Goal: Find specific page/section: Find specific page/section

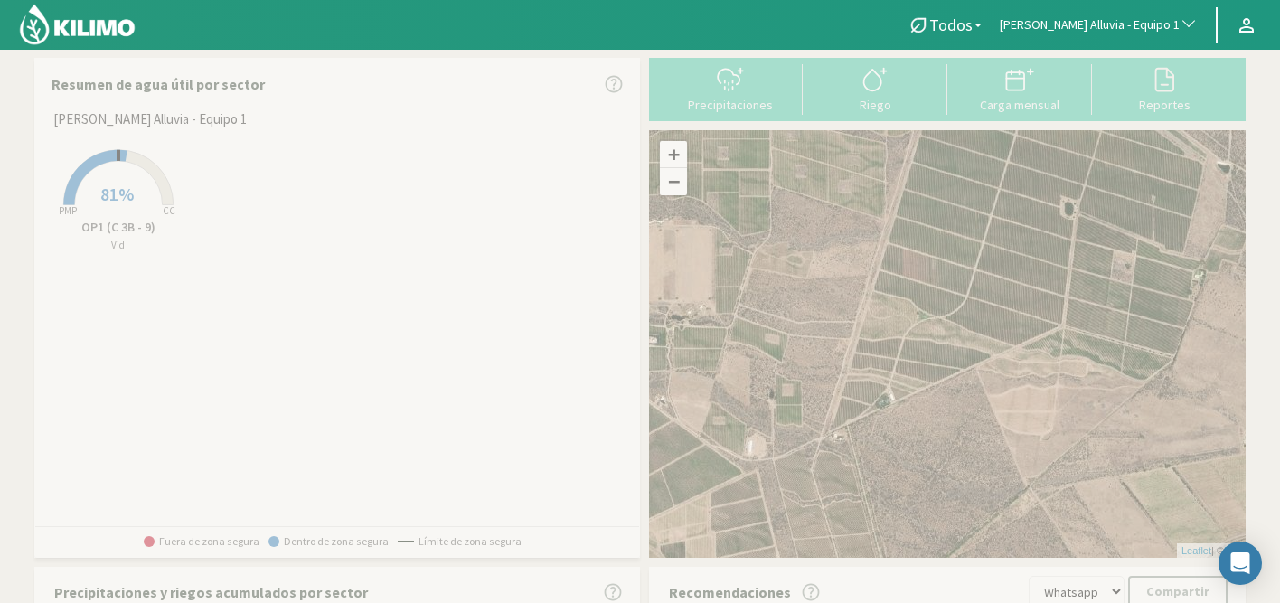
click at [1156, 25] on span "[PERSON_NAME] Alluvia - Equipo 1" at bounding box center [1090, 25] width 180 height 18
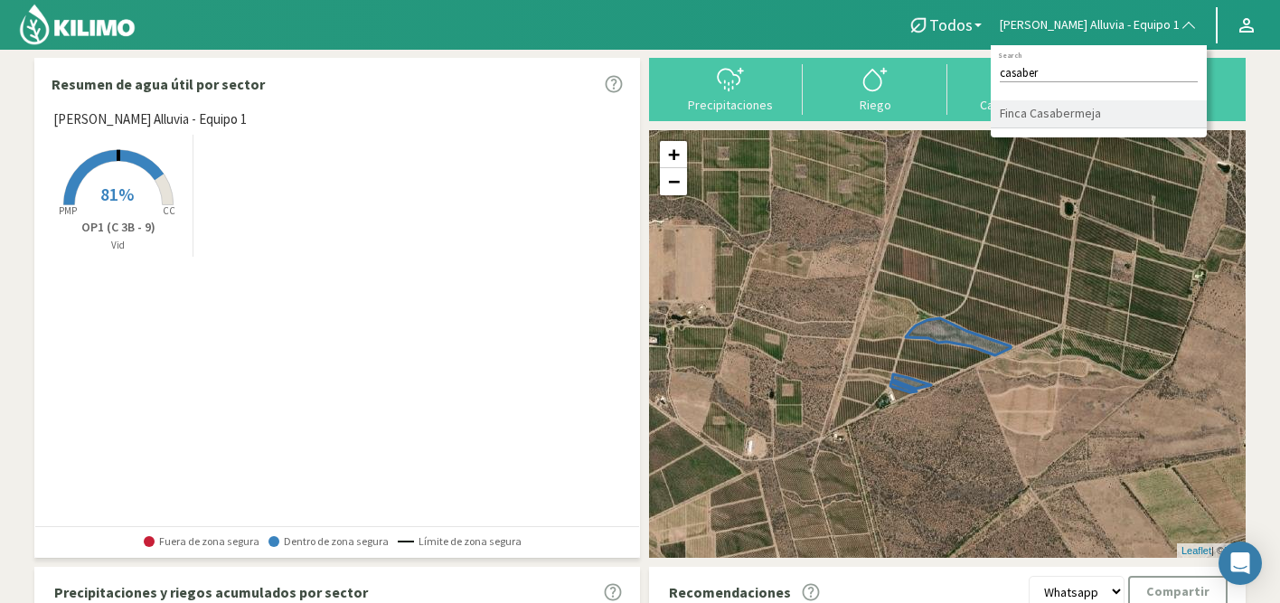
type input "casaber"
click at [1099, 118] on li "Finca Casabermeja" at bounding box center [1099, 114] width 216 height 28
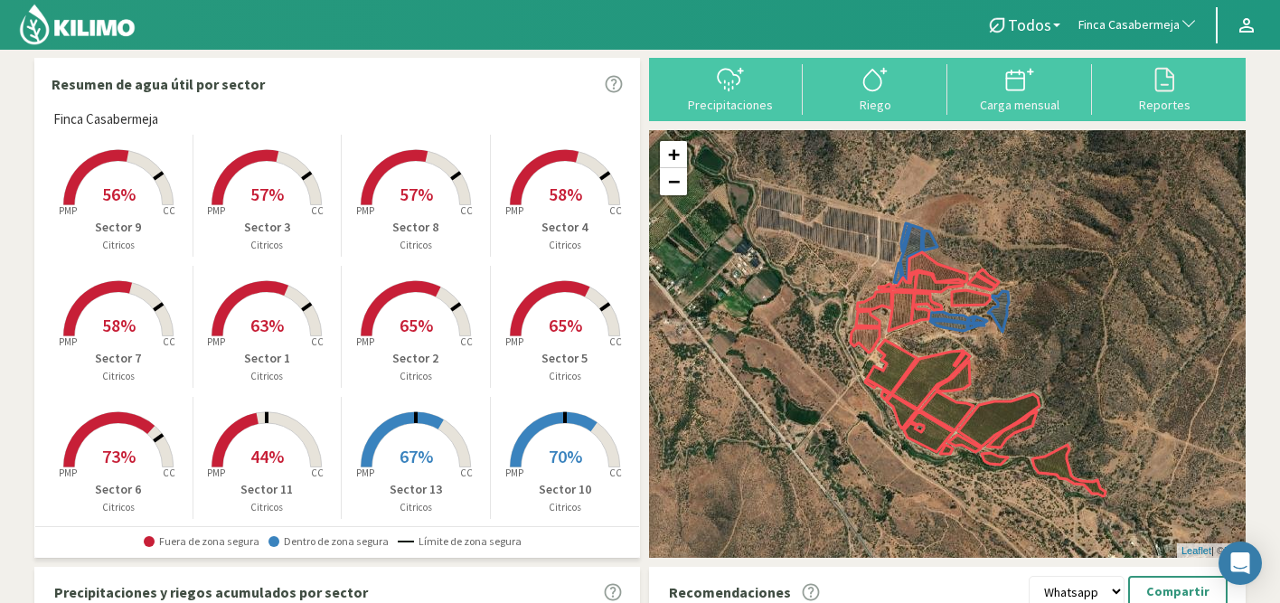
click at [283, 332] on rect at bounding box center [266, 338] width 145 height 145
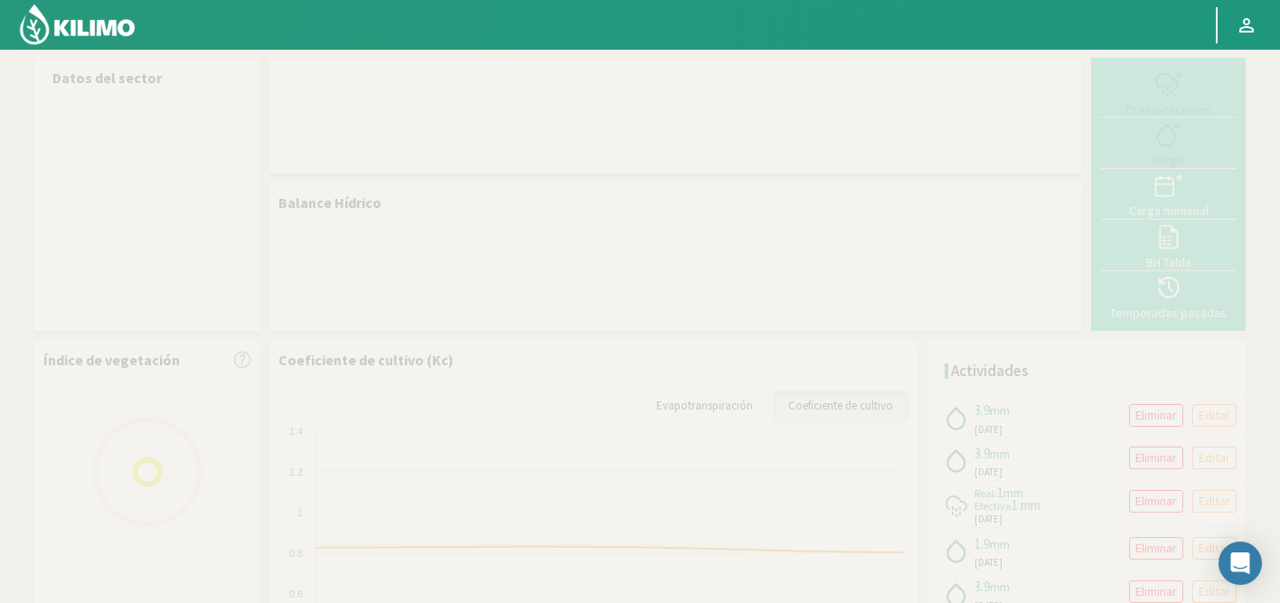
select select "103: Object"
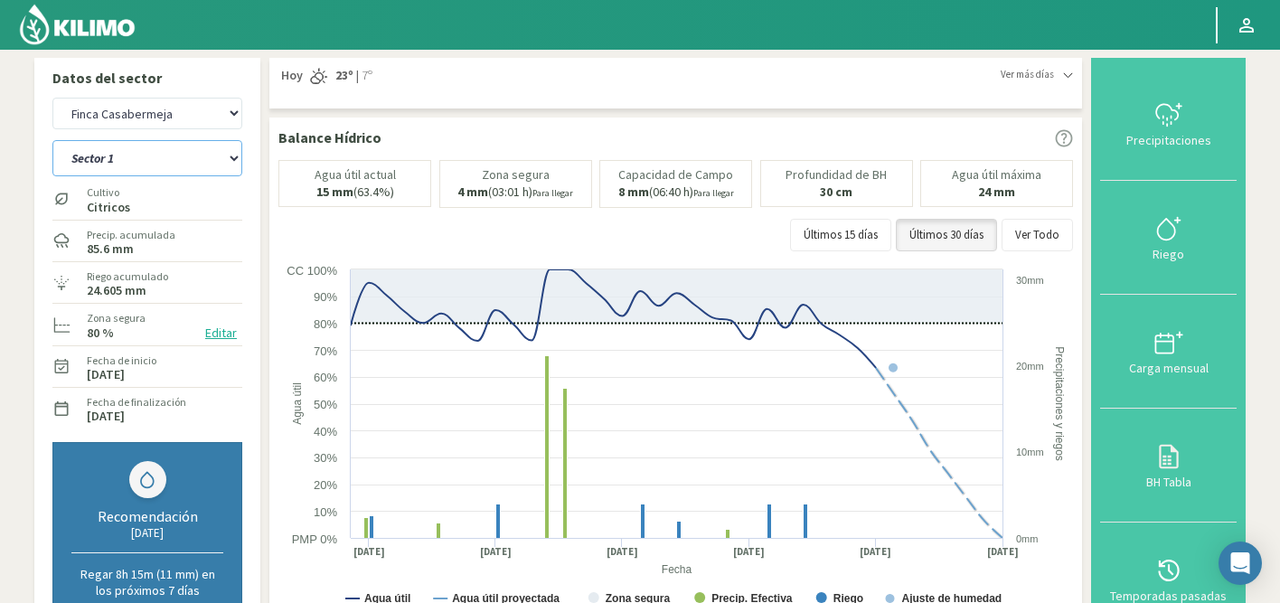
click at [178, 173] on select "Sector 1 Sector 10 Sector 11 Sector 12 Sector 13 Sector 2 Sector 3 Sector 4 Sec…" at bounding box center [147, 158] width 190 height 36
click at [52, 140] on select "Sector 1 Sector 10 Sector 11 Sector 12 Sector 13 Sector 2 Sector 3 Sector 4 Sec…" at bounding box center [147, 158] width 190 height 36
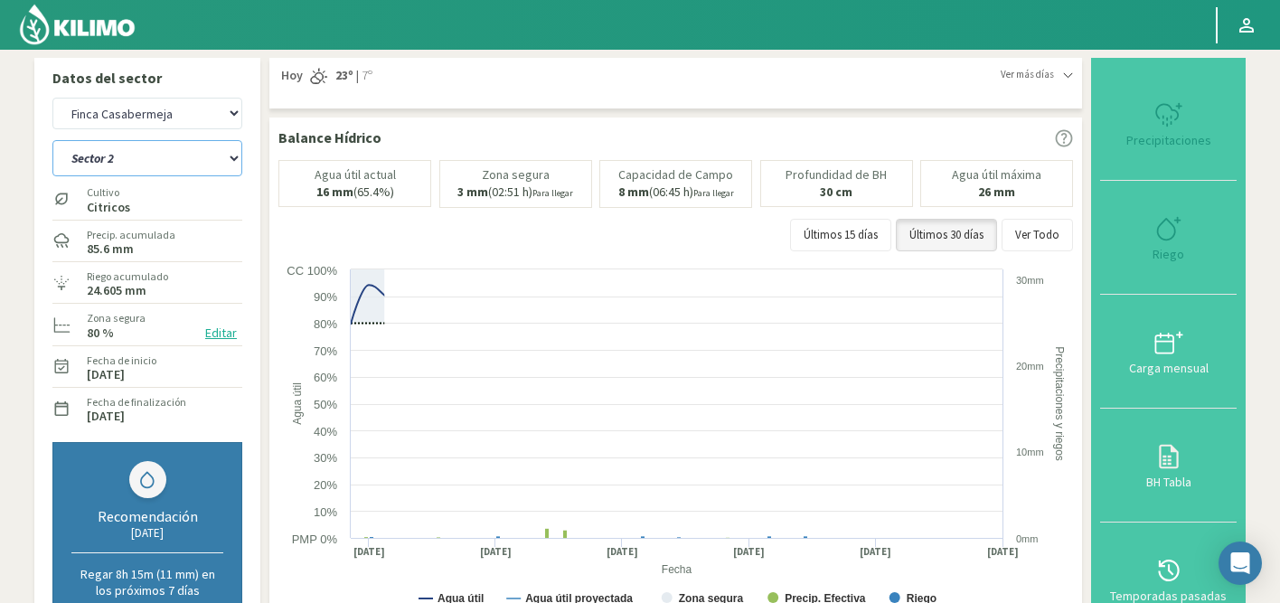
select select "0: Object"
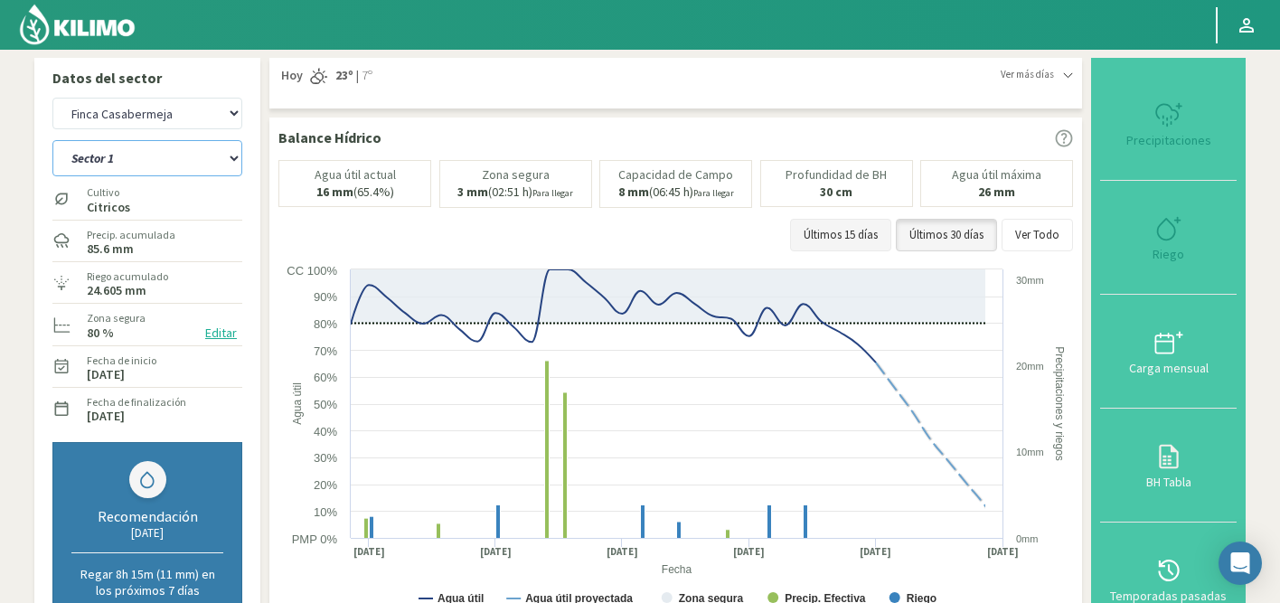
select select "382: Object"
click at [137, 164] on select "Sector 1 Sector 10 Sector 11 Sector 12 Sector 13 Sector 2 Sector 3 Sector 4 Sec…" at bounding box center [147, 158] width 190 height 36
click at [52, 140] on select "Sector 1 Sector 10 Sector 11 Sector 12 Sector 13 Sector 2 Sector 3 Sector 4 Sec…" at bounding box center [147, 158] width 190 height 36
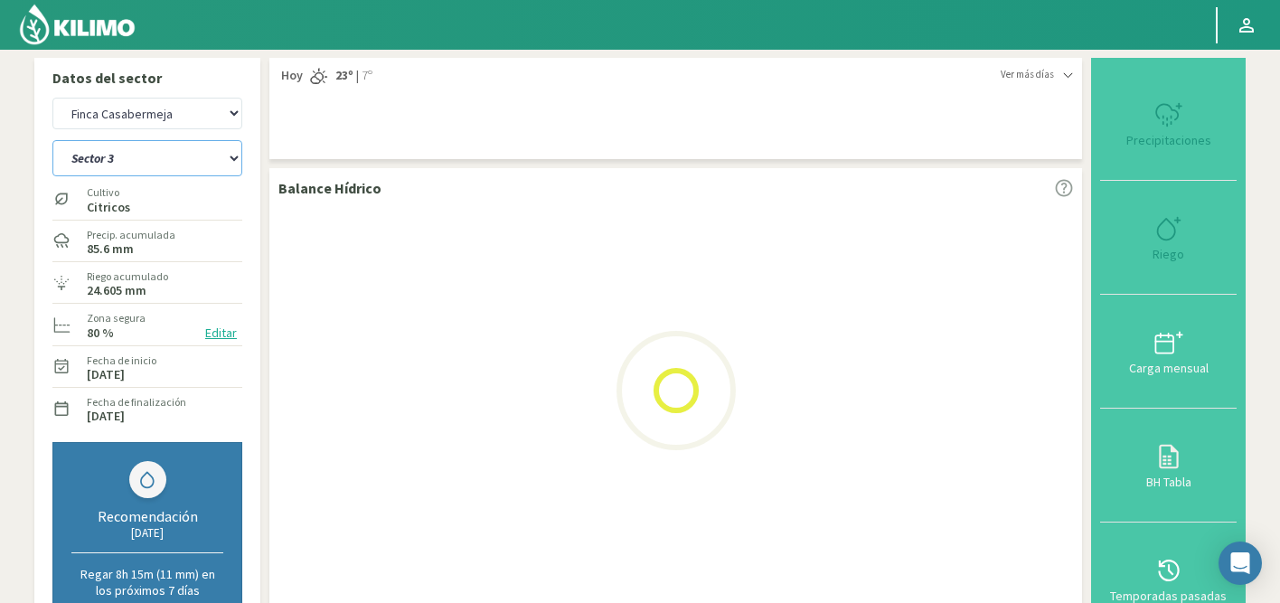
select select "18: Object"
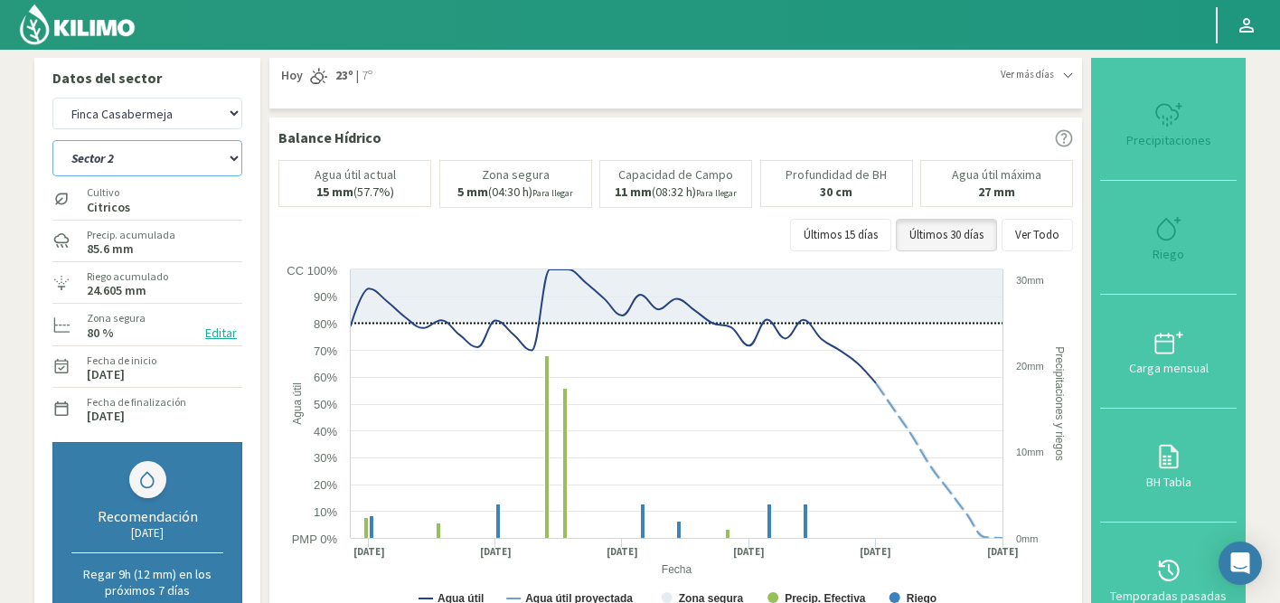
select select "661: Object"
click at [170, 165] on select "Sector 1 Sector 10 Sector 11 Sector 12 Sector 13 Sector 2 Sector 3 Sector 4 Sec…" at bounding box center [147, 158] width 190 height 36
click at [52, 140] on select "Sector 1 Sector 10 Sector 11 Sector 12 Sector 13 Sector 2 Sector 3 Sector 4 Sec…" at bounding box center [147, 158] width 190 height 36
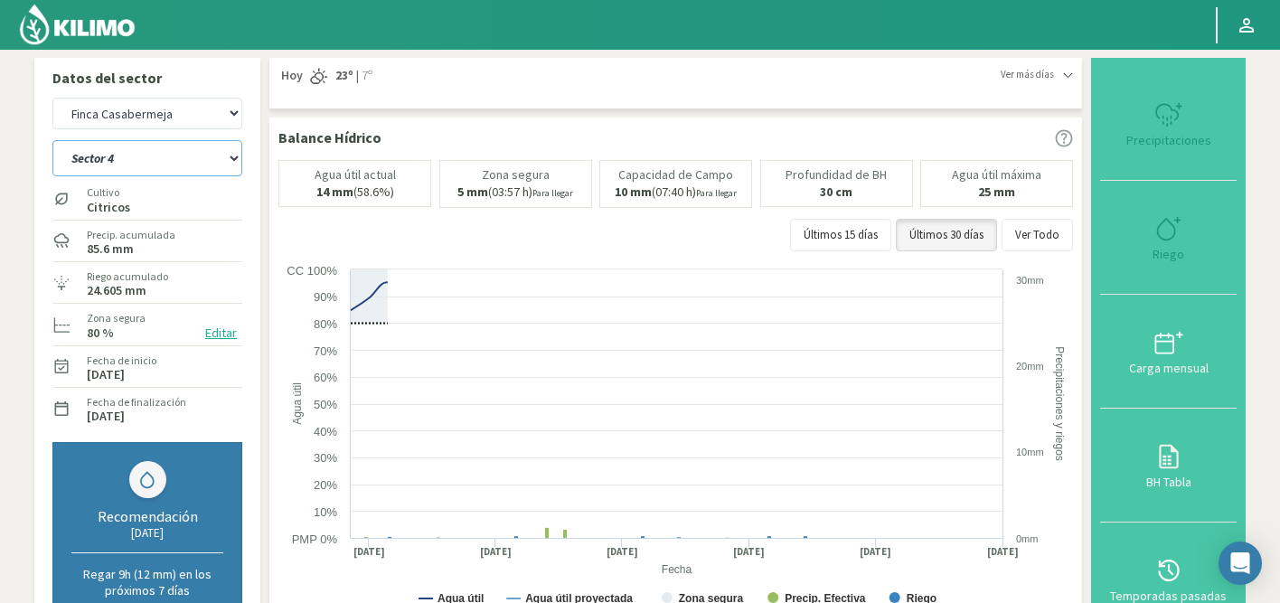
select select "32: Object"
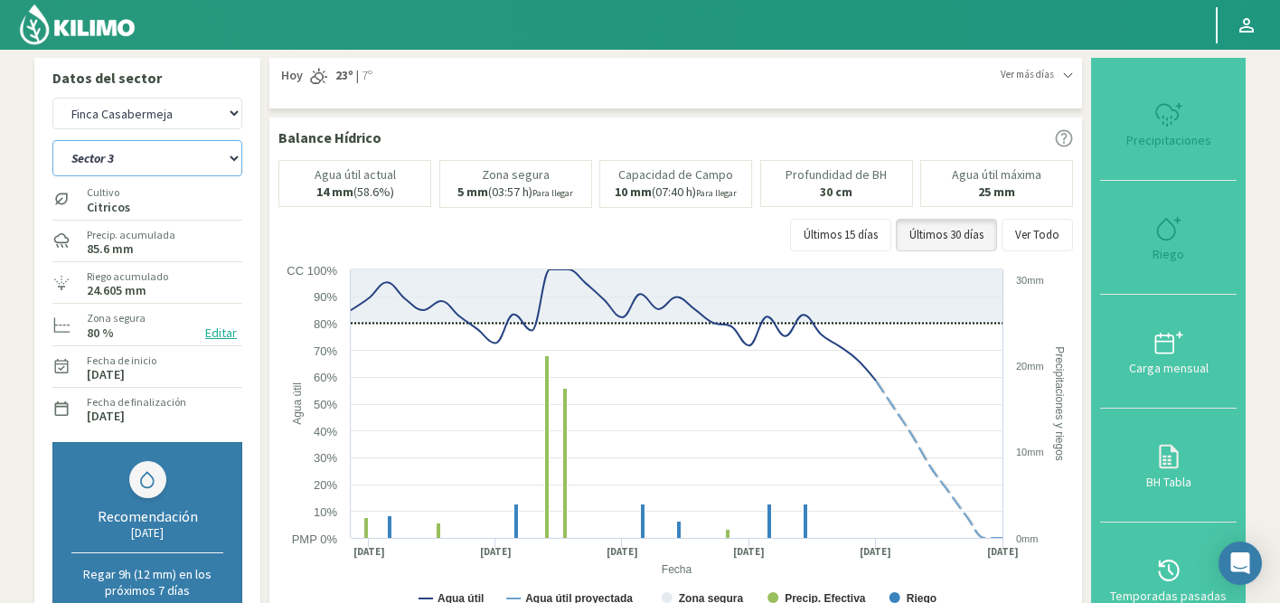
select select "940: Object"
click at [180, 158] on select "Sector 1 Sector 10 Sector 11 Sector 12 Sector 13 Sector 2 Sector 3 Sector 4 Sec…" at bounding box center [147, 158] width 190 height 36
click at [52, 140] on select "Sector 1 Sector 10 Sector 11 Sector 12 Sector 13 Sector 2 Sector 3 Sector 4 Sec…" at bounding box center [147, 158] width 190 height 36
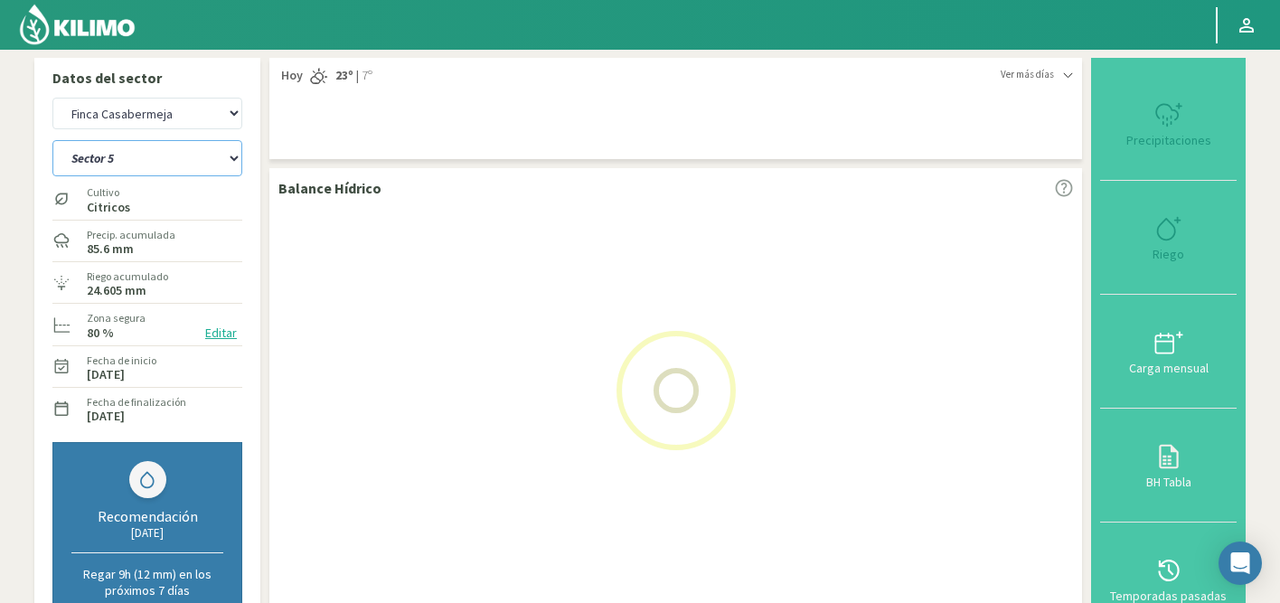
select select "46: Object"
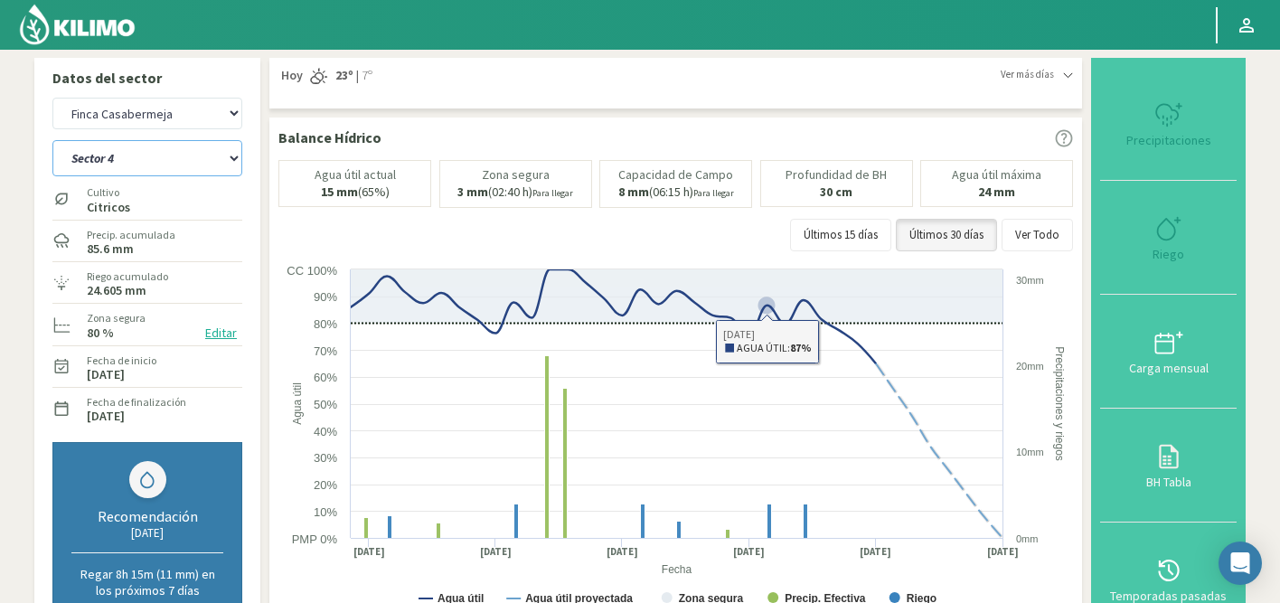
select select "1219: Object"
click at [198, 145] on select "Sector 1 Sector 10 Sector 11 Sector 12 Sector 13 Sector 2 Sector 3 Sector 4 Sec…" at bounding box center [147, 158] width 190 height 36
click at [52, 140] on select "Sector 1 Sector 10 Sector 11 Sector 12 Sector 13 Sector 2 Sector 3 Sector 4 Sec…" at bounding box center [147, 158] width 190 height 36
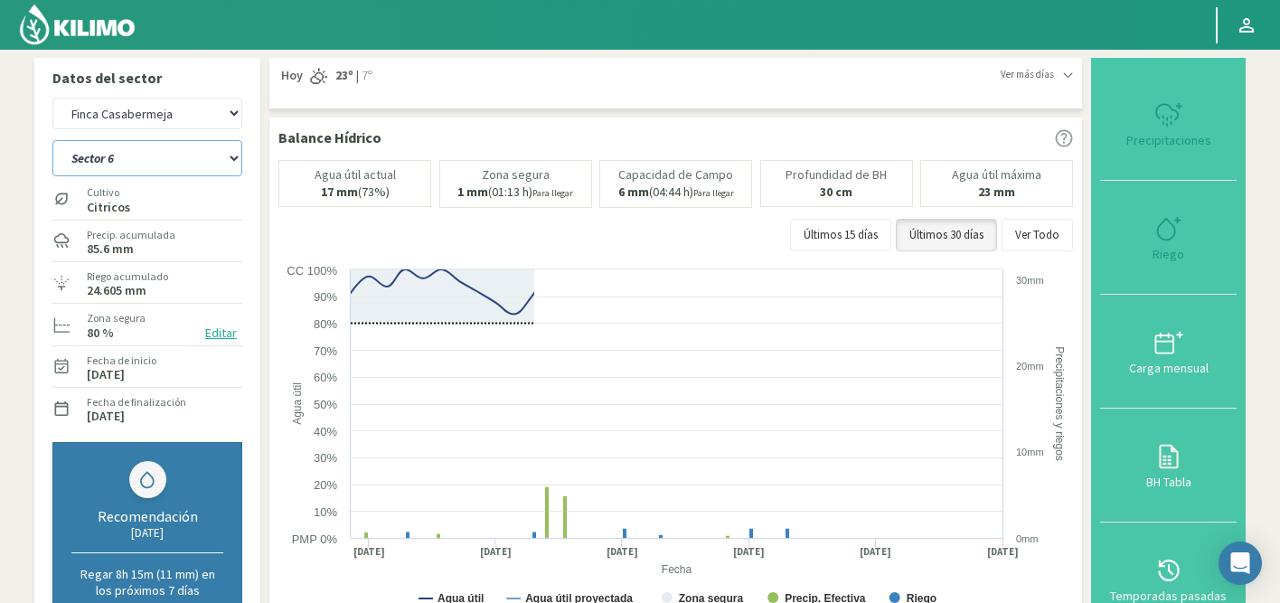
select select "60: Object"
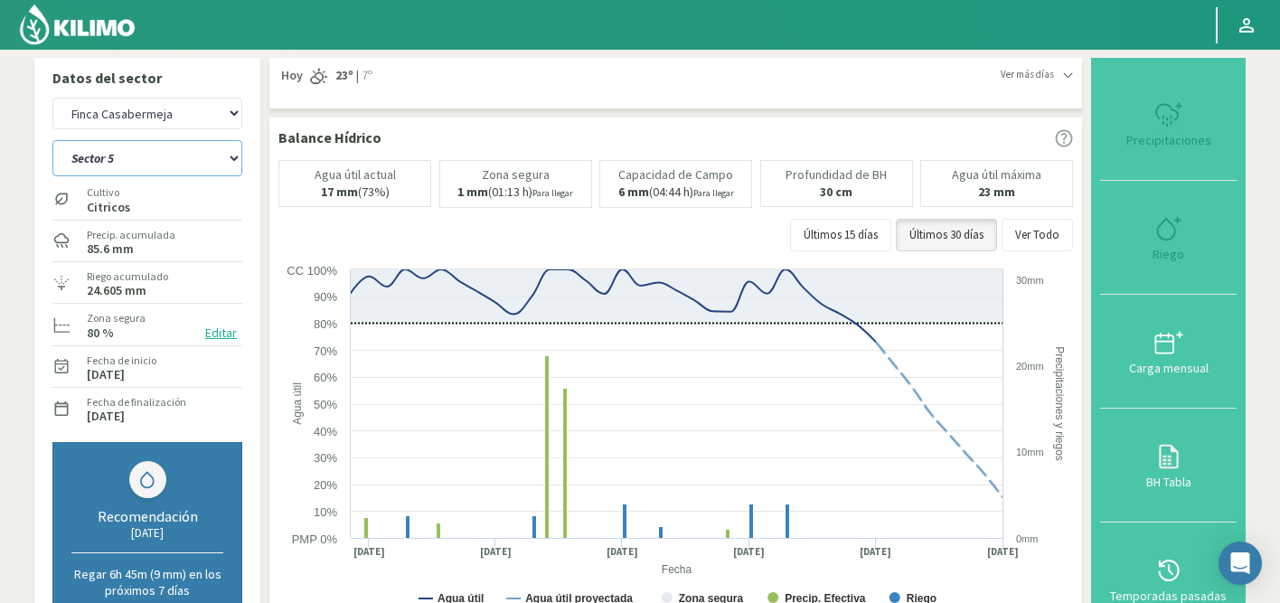
select select "1498: Object"
click at [159, 157] on select "Sector 1 Sector 10 Sector 11 Sector 12 Sector 13 Sector 2 Sector 3 Sector 4 Sec…" at bounding box center [147, 158] width 190 height 36
click at [52, 140] on select "Sector 1 Sector 10 Sector 11 Sector 12 Sector 13 Sector 2 Sector 3 Sector 4 Sec…" at bounding box center [147, 158] width 190 height 36
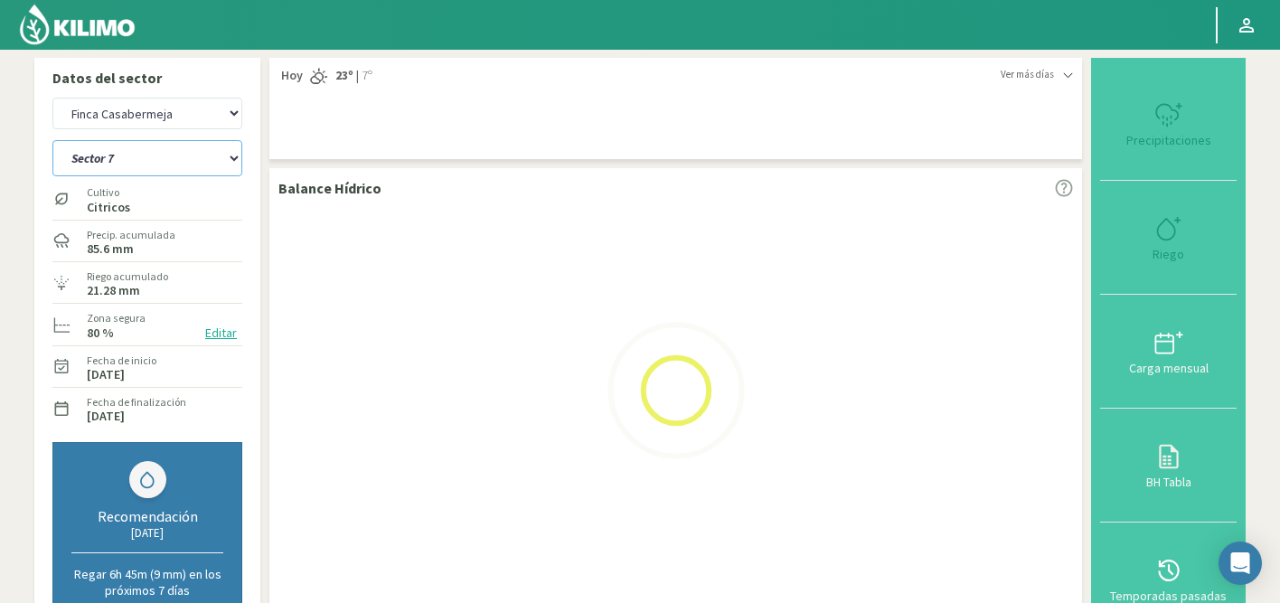
select select "74: Object"
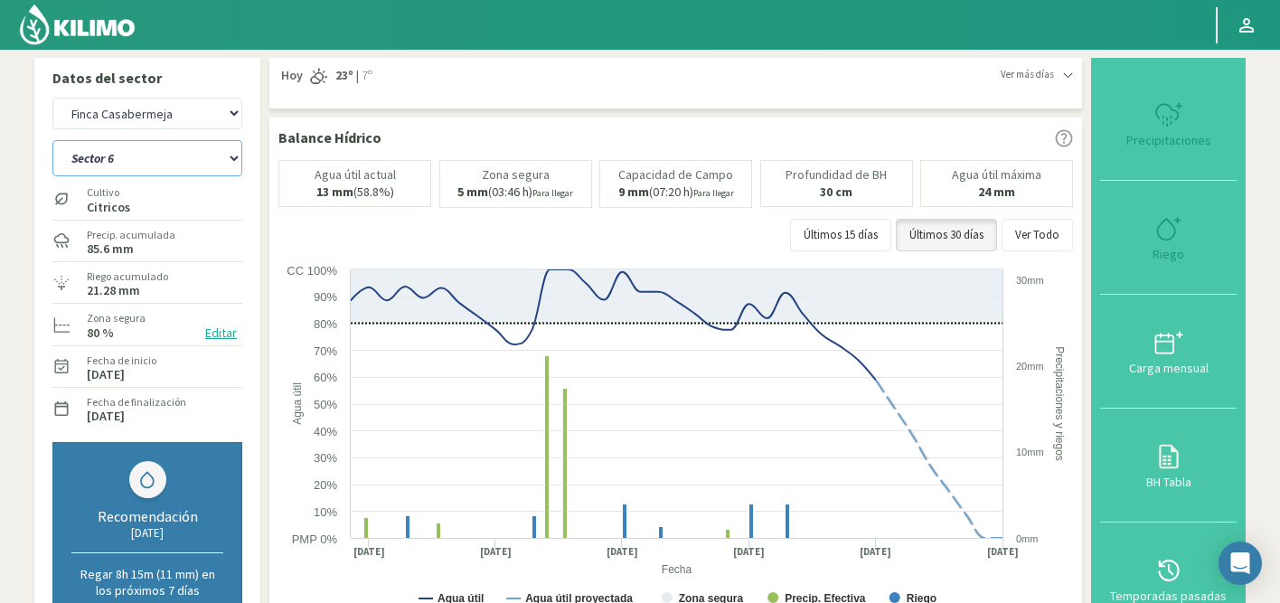
select select "1777: Object"
click at [143, 157] on select "Sector 1 Sector 10 Sector 11 Sector 12 Sector 13 Sector 2 Sector 3 Sector 4 Sec…" at bounding box center [147, 158] width 190 height 36
click at [52, 140] on select "Sector 1 Sector 10 Sector 11 Sector 12 Sector 13 Sector 2 Sector 3 Sector 4 Sec…" at bounding box center [147, 158] width 190 height 36
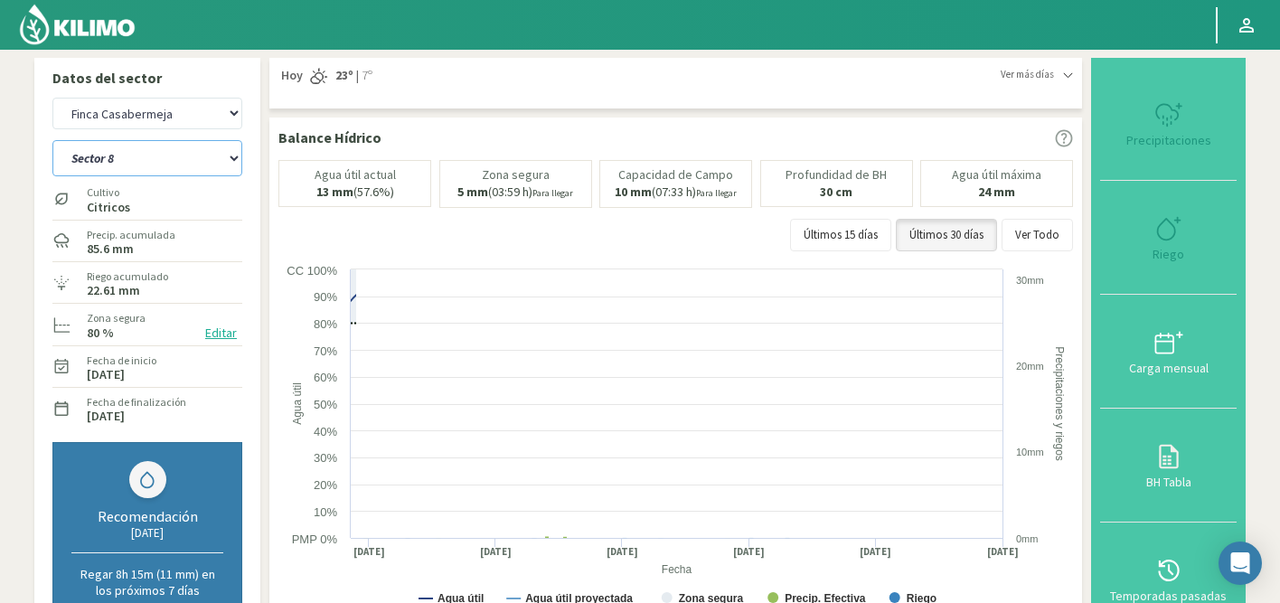
select select "88: Object"
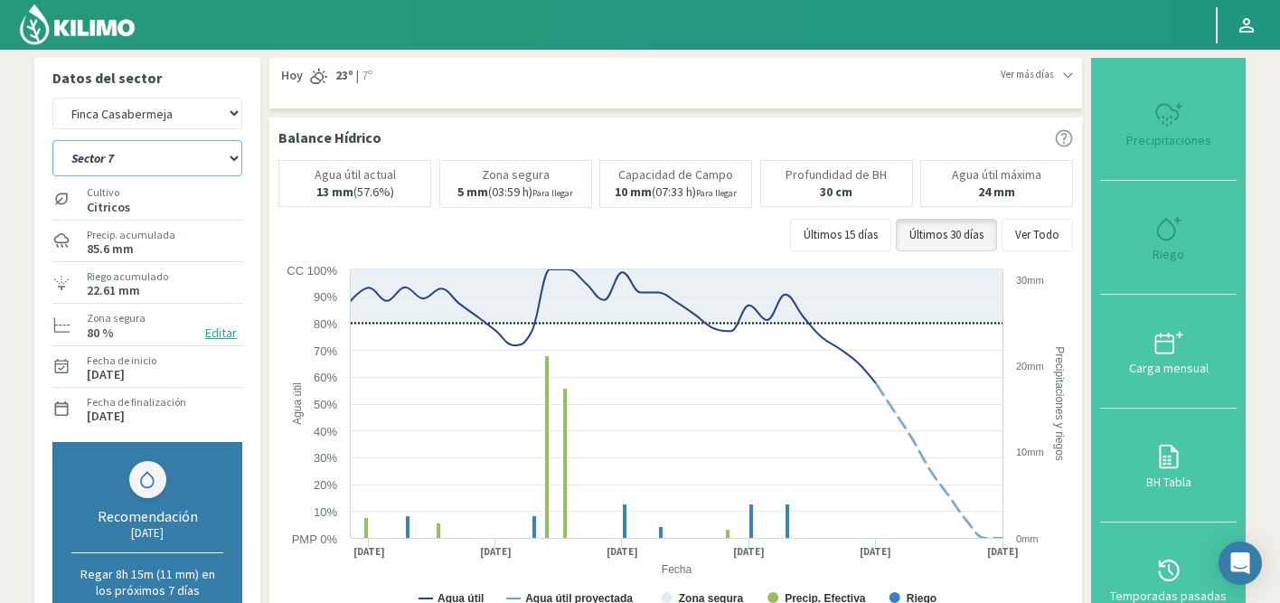
select select "2056: Object"
click at [118, 178] on div "Sector 1 Sector 10 Sector 11 Sector 12 Sector 13 Sector 2 Sector 3 Sector 4 Sec…" at bounding box center [147, 156] width 190 height 45
click at [136, 152] on select "Sector 1 Sector 10 Sector 11 Sector 12 Sector 13 Sector 2 Sector 3 Sector 4 Sec…" at bounding box center [147, 158] width 190 height 36
click at [52, 140] on select "Sector 1 Sector 10 Sector 11 Sector 12 Sector 13 Sector 2 Sector 3 Sector 4 Sec…" at bounding box center [147, 158] width 190 height 36
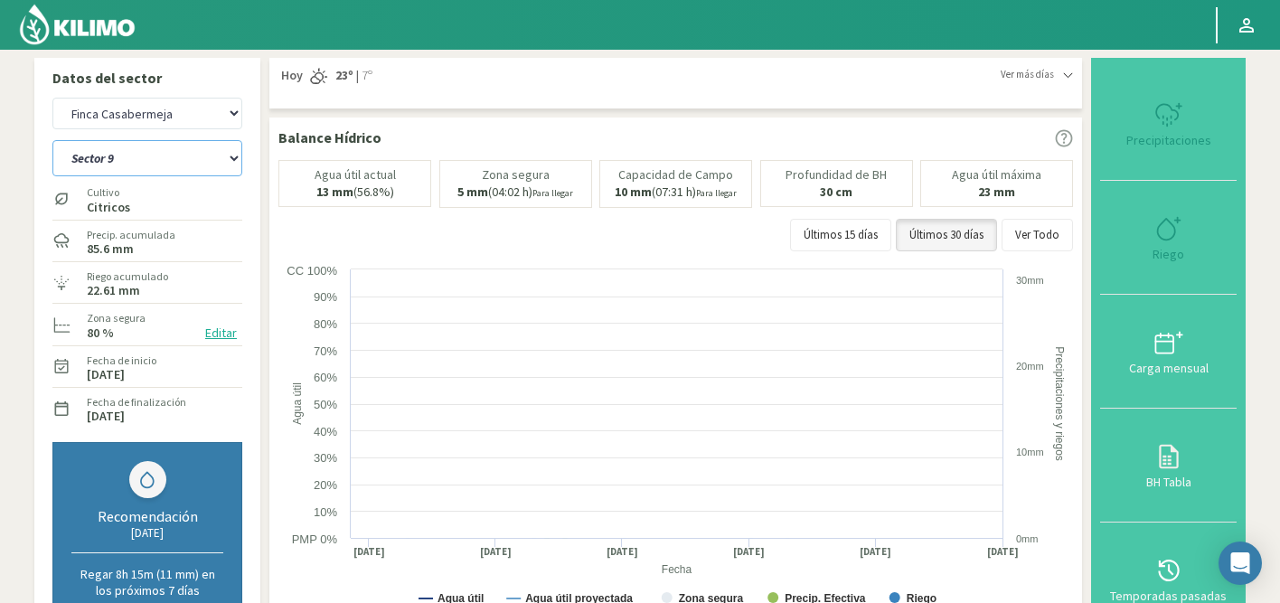
select select "102: Object"
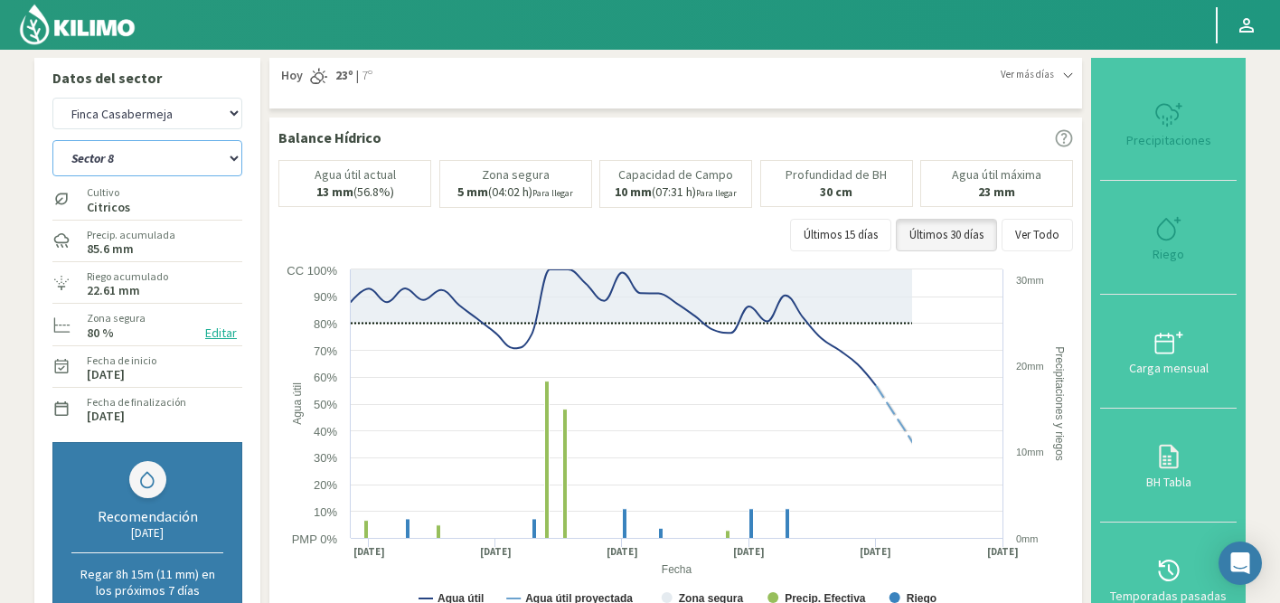
select select "2335: Object"
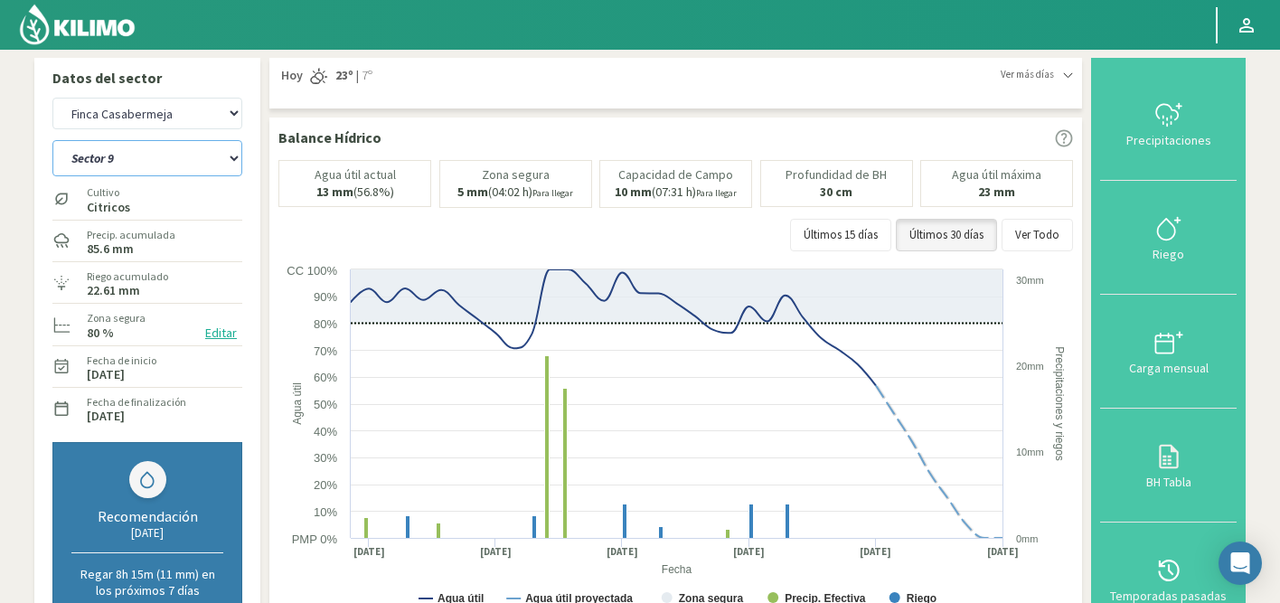
click at [120, 171] on select "Sector 1 Sector 10 Sector 11 Sector 12 Sector 13 Sector 2 Sector 3 Sector 4 Sec…" at bounding box center [147, 158] width 190 height 36
click at [52, 140] on select "Sector 1 Sector 10 Sector 11 Sector 12 Sector 13 Sector 2 Sector 3 Sector 4 Sec…" at bounding box center [147, 158] width 190 height 36
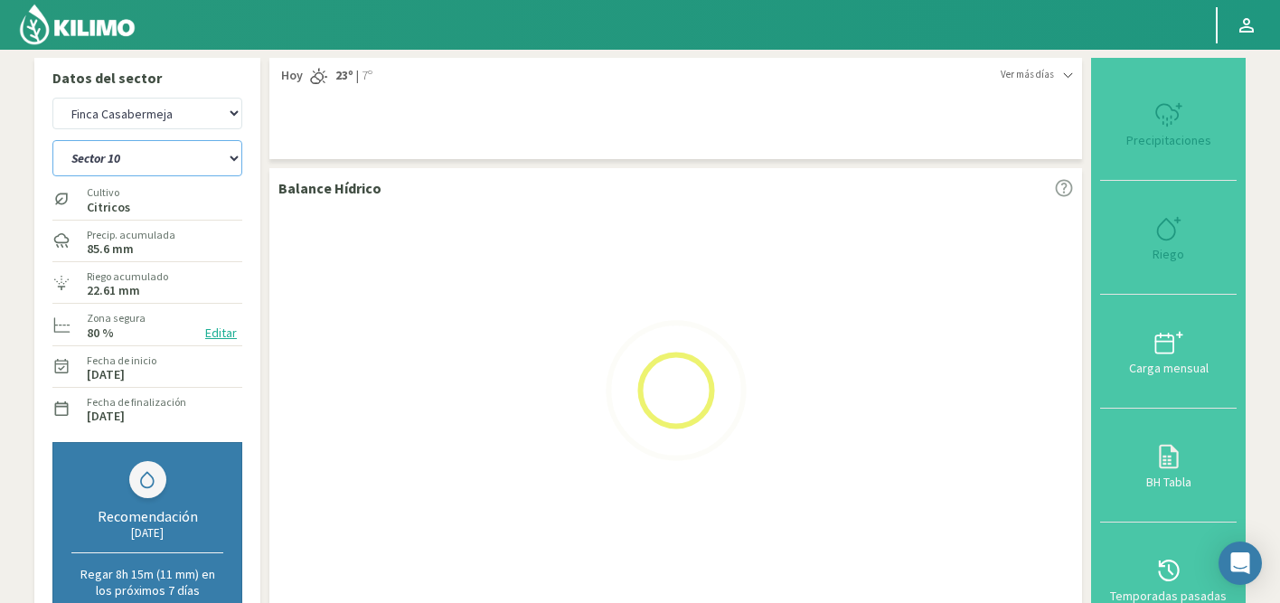
select select "116: Object"
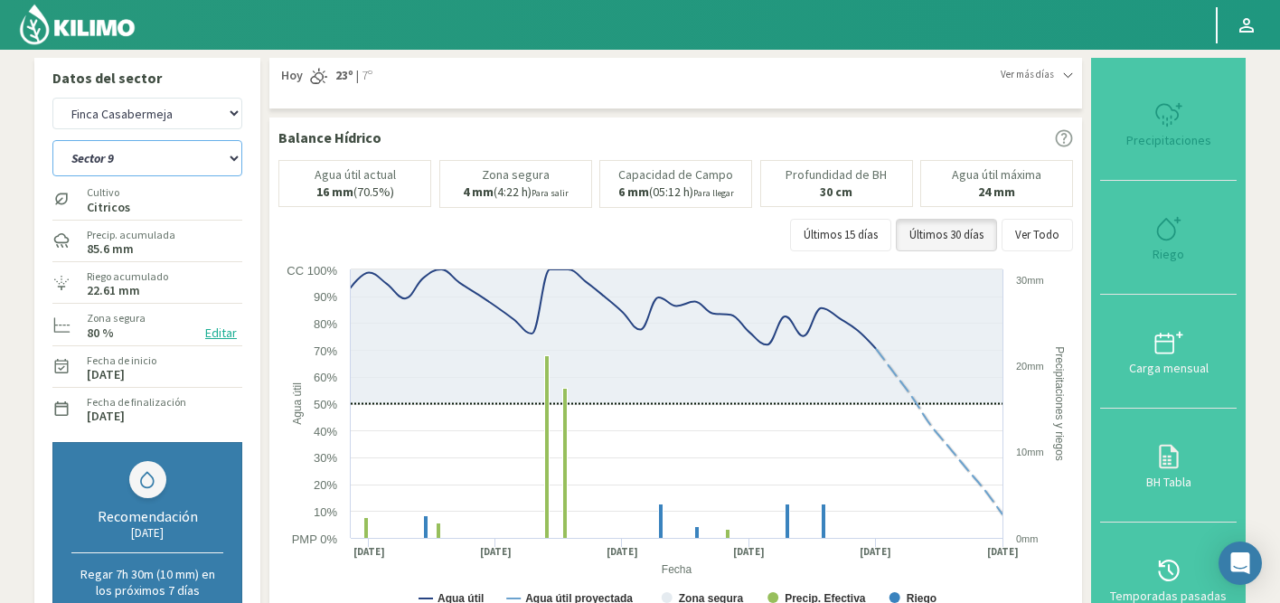
select select "2614: Object"
click at [149, 172] on select "Sector 1 Sector 10 Sector 11 Sector 12 Sector 13 Sector 2 Sector 3 Sector 4 Sec…" at bounding box center [147, 158] width 190 height 36
click at [52, 140] on select "Sector 1 Sector 10 Sector 11 Sector 12 Sector 13 Sector 2 Sector 3 Sector 4 Sec…" at bounding box center [147, 158] width 190 height 36
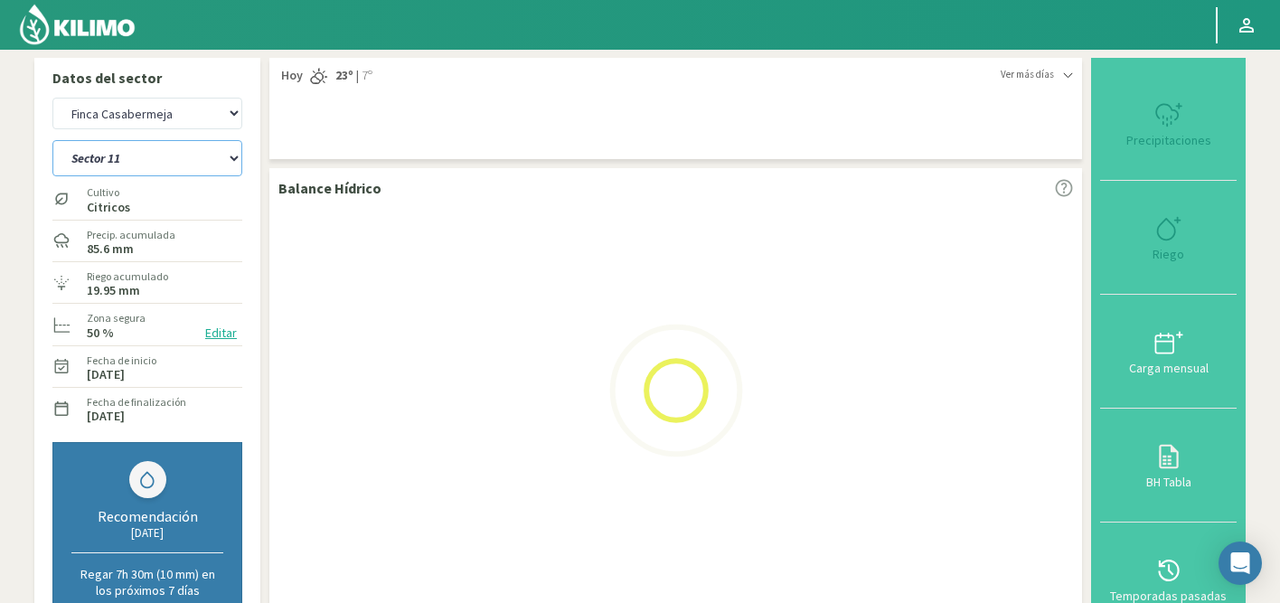
select select "118: Object"
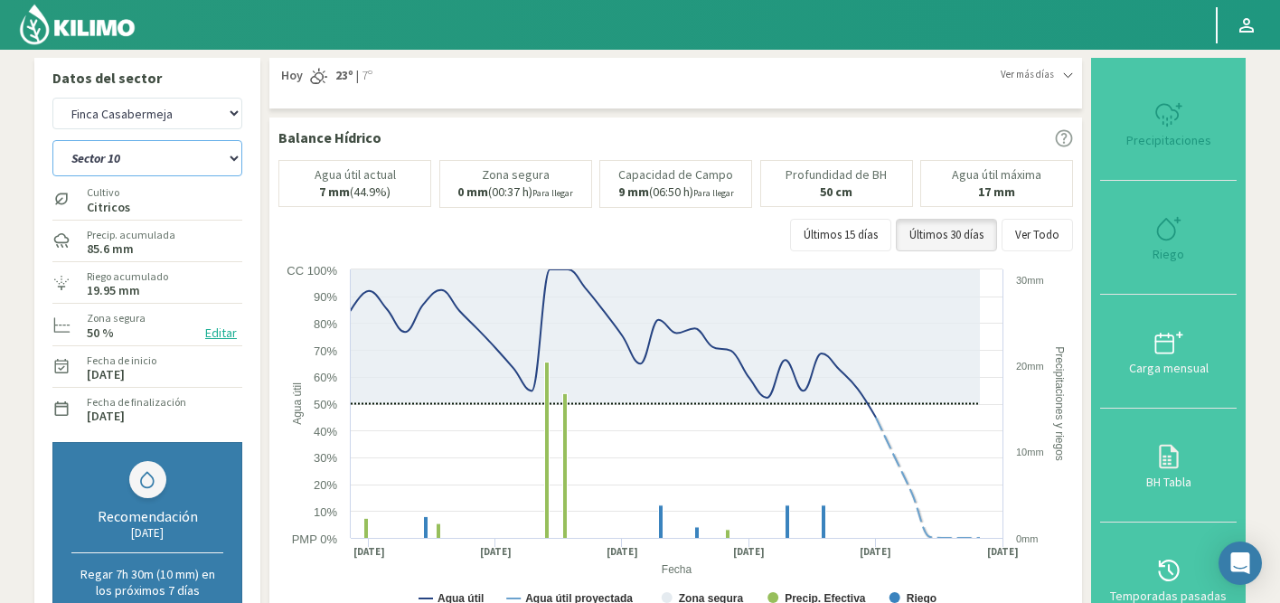
select select "2893: Object"
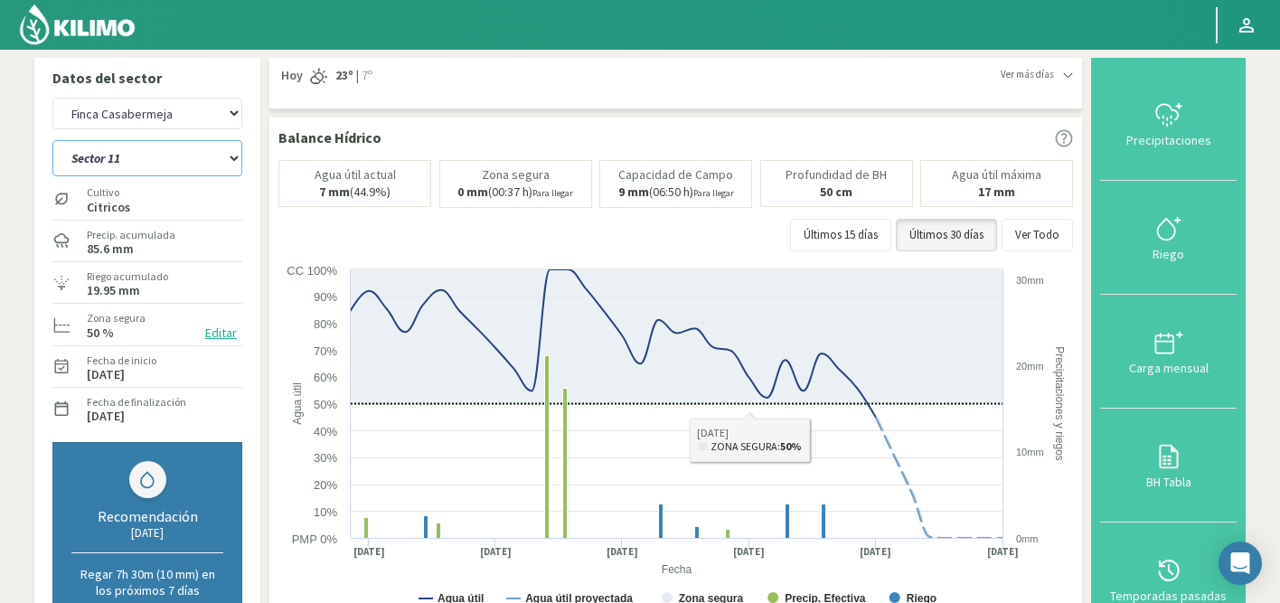
click at [147, 171] on select "Sector 1 Sector 10 Sector 11 Sector 12 Sector 13 Sector 2 Sector 3 Sector 4 Sec…" at bounding box center [147, 158] width 190 height 36
click at [52, 140] on select "Sector 1 Sector 10 Sector 11 Sector 12 Sector 13 Sector 2 Sector 3 Sector 4 Sec…" at bounding box center [147, 158] width 190 height 36
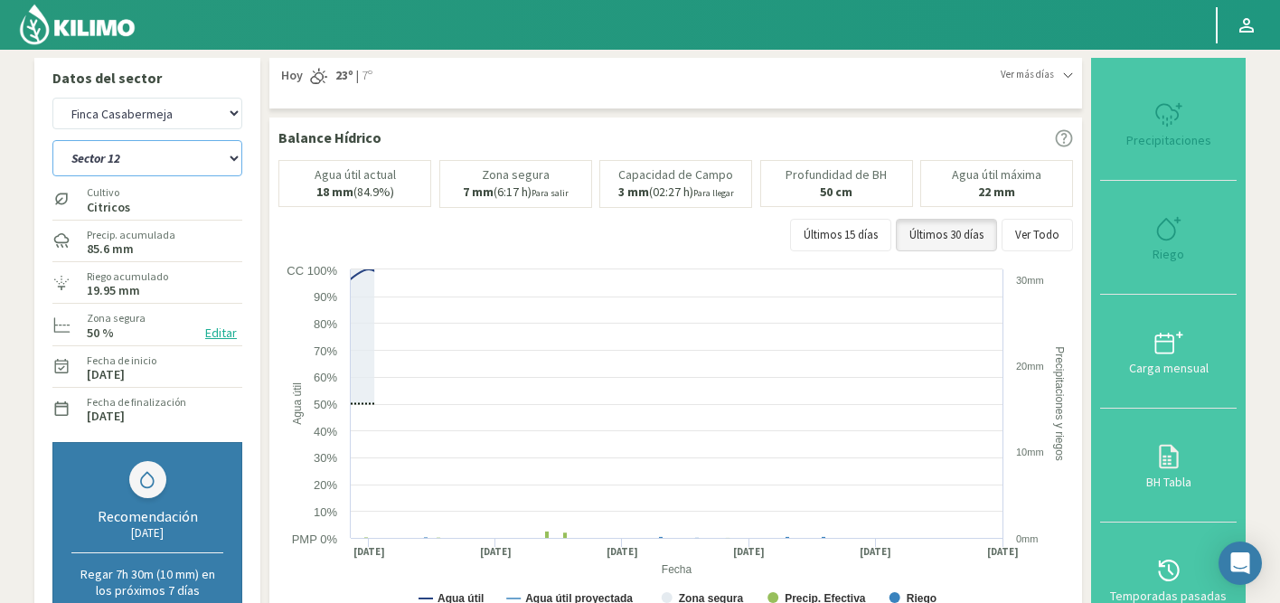
select select "132: Object"
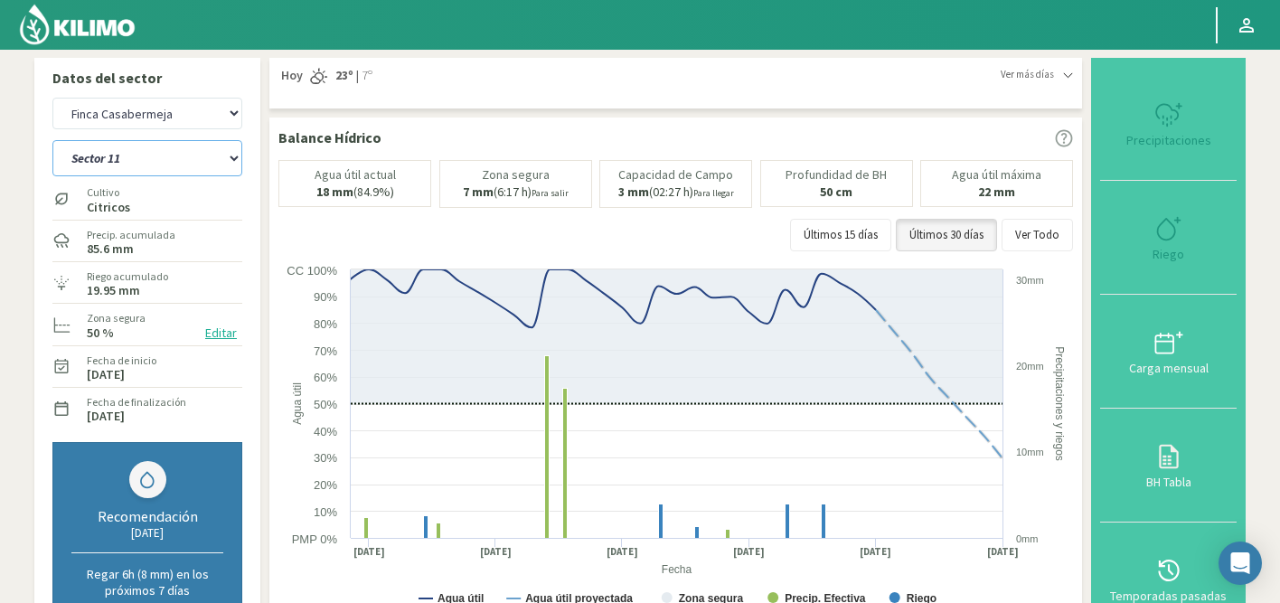
select select "3172: Object"
click at [177, 151] on select "Sector 1 Sector 10 Sector 11 Sector 12 Sector 13 Sector 2 Sector 3 Sector 4 Sec…" at bounding box center [147, 158] width 190 height 36
click at [52, 140] on select "Sector 1 Sector 10 Sector 11 Sector 12 Sector 13 Sector 2 Sector 3 Sector 4 Sec…" at bounding box center [147, 158] width 190 height 36
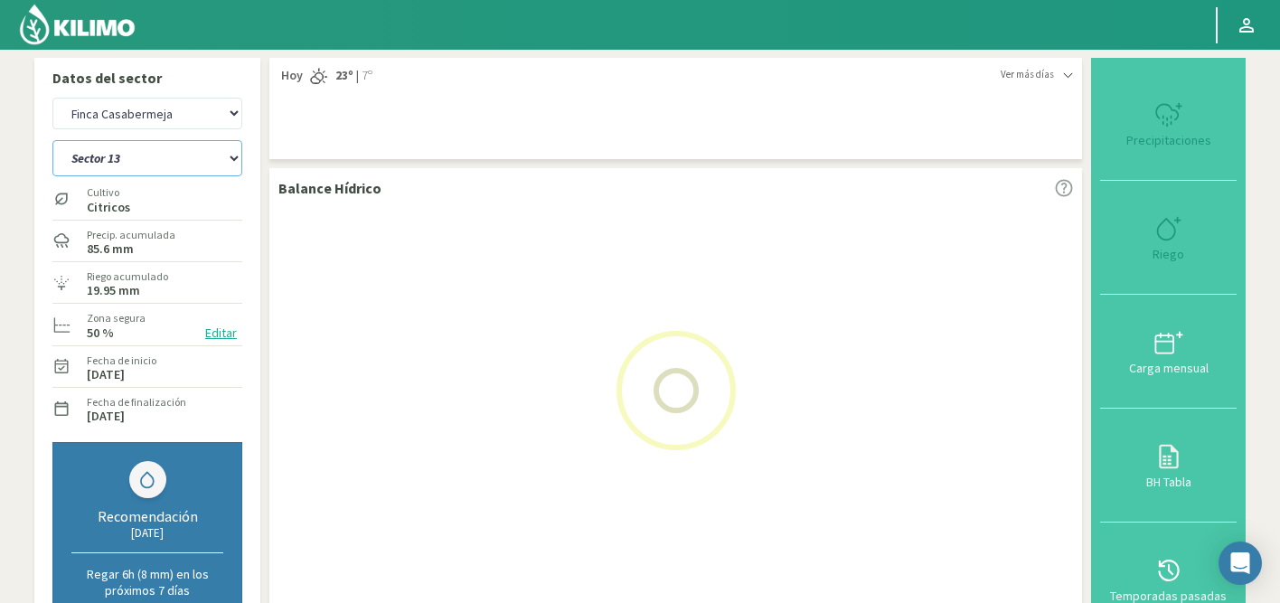
select select "146: Object"
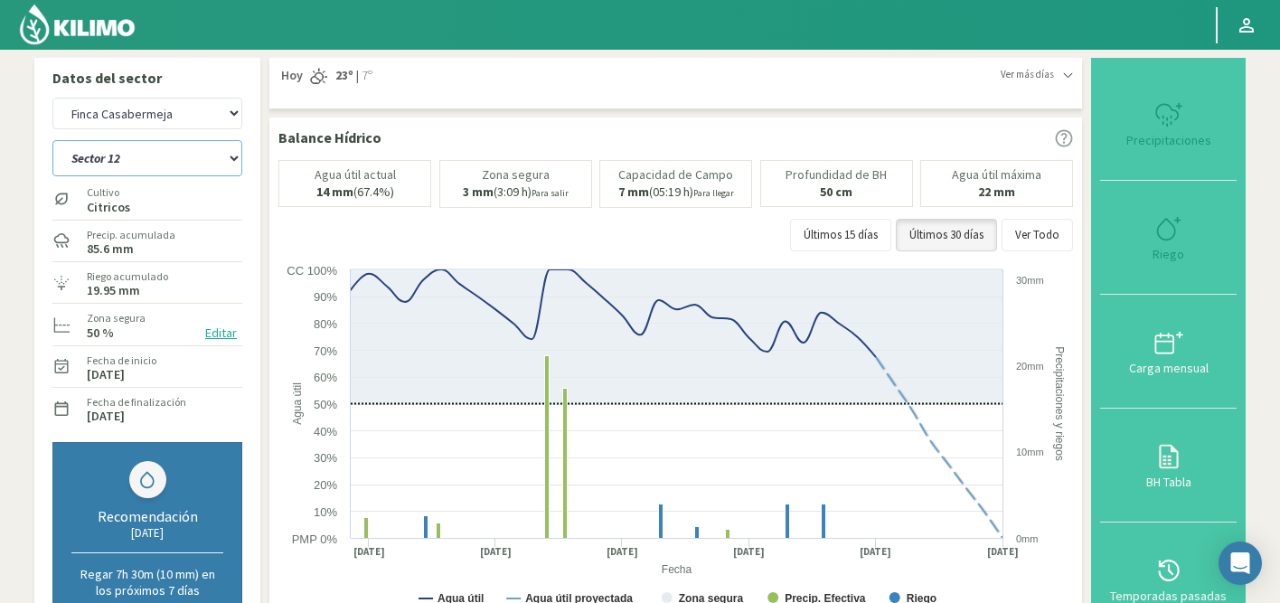
select select "3451: Object"
select select "160: Object"
